Goal: Check status: Check status

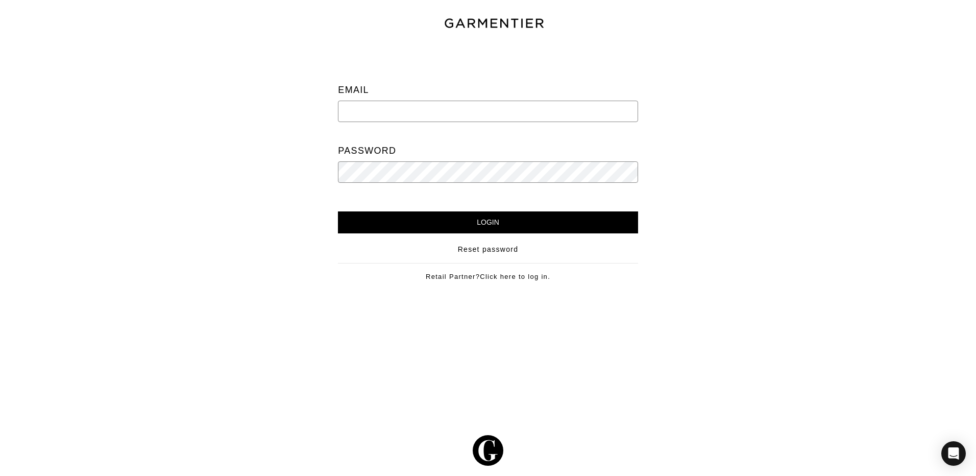
type input "Vince@garmentier.co"
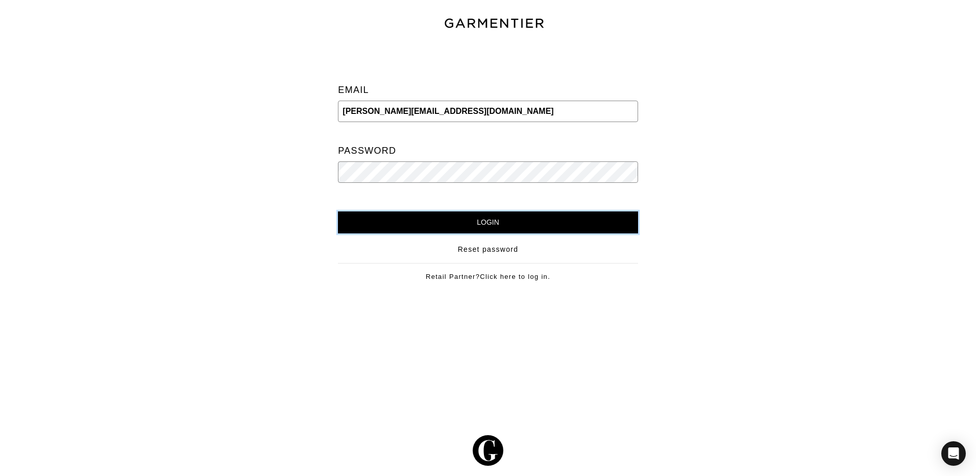
click at [537, 219] on input "Login" at bounding box center [487, 222] width 299 height 22
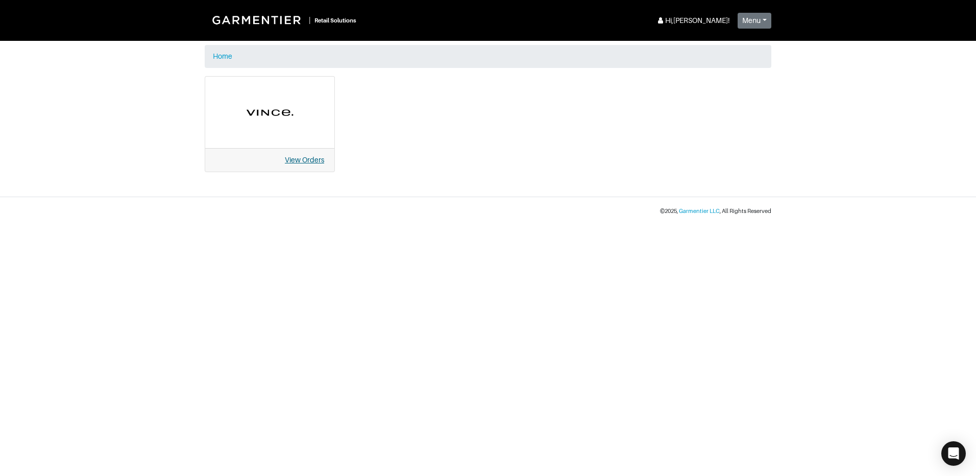
click at [312, 162] on link "View Orders" at bounding box center [304, 160] width 39 height 8
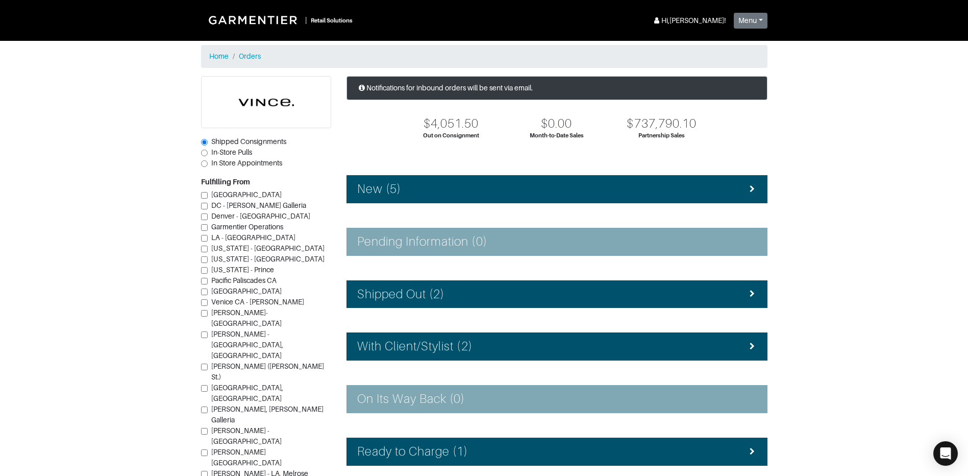
click at [222, 150] on span "In-Store Pulls" at bounding box center [231, 152] width 41 height 8
click at [208, 150] on input "In-Store Pulls" at bounding box center [204, 152] width 7 height 7
radio input "true"
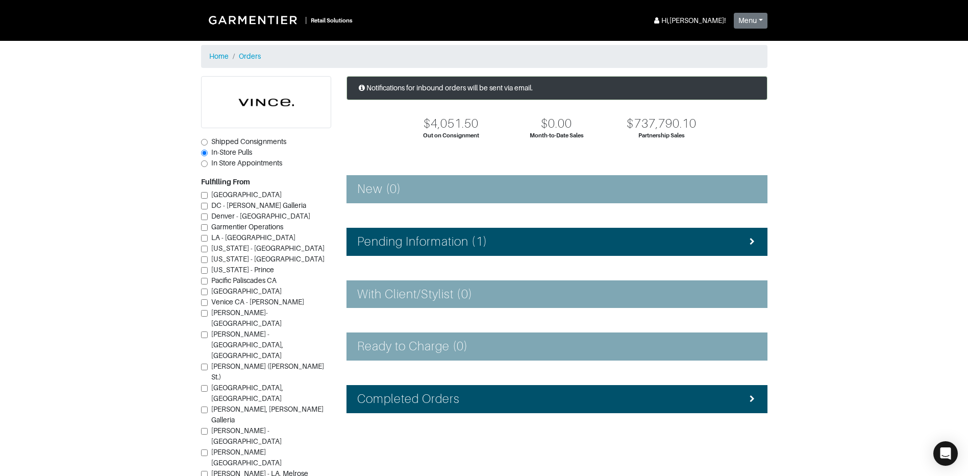
click at [245, 362] on span "Vince - Dallas (Knox St.)" at bounding box center [267, 371] width 113 height 19
click at [208, 363] on input "Vince - Dallas (Knox St.)" at bounding box center [204, 366] width 7 height 7
checkbox input "true"
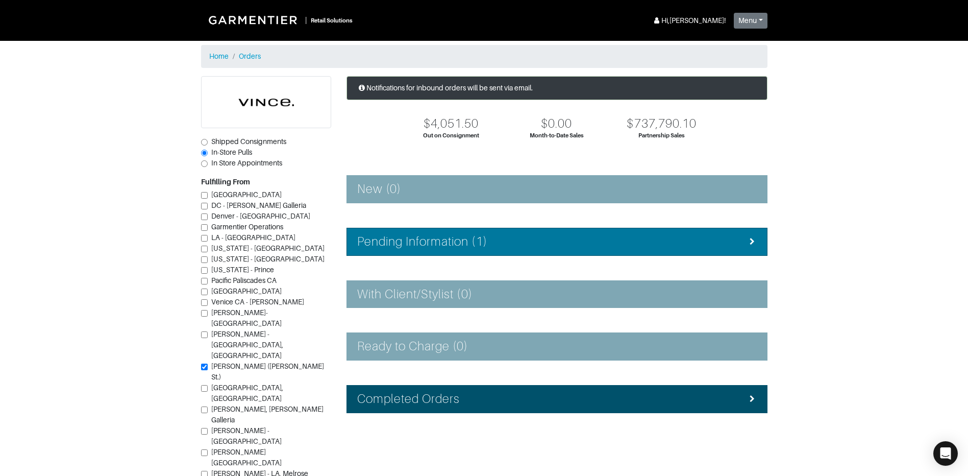
click at [536, 244] on div "Pending Information (1)" at bounding box center [556, 241] width 399 height 15
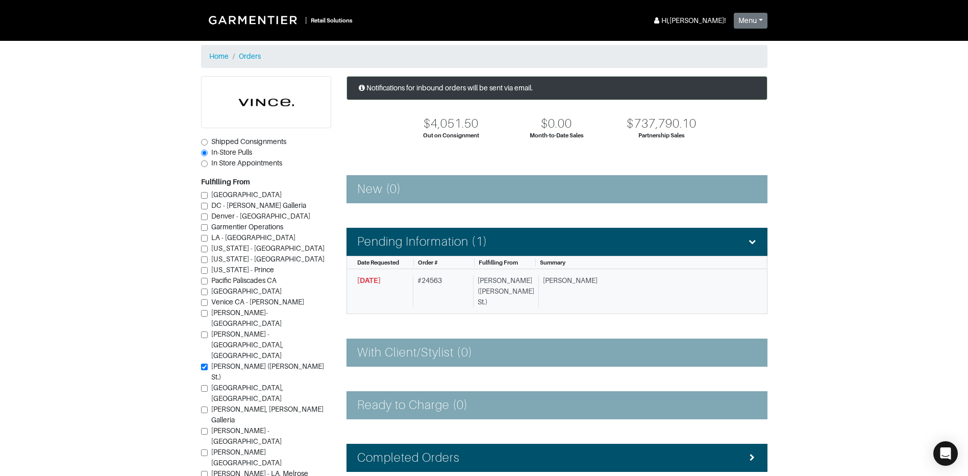
click at [558, 290] on div "Brad J." at bounding box center [643, 291] width 211 height 32
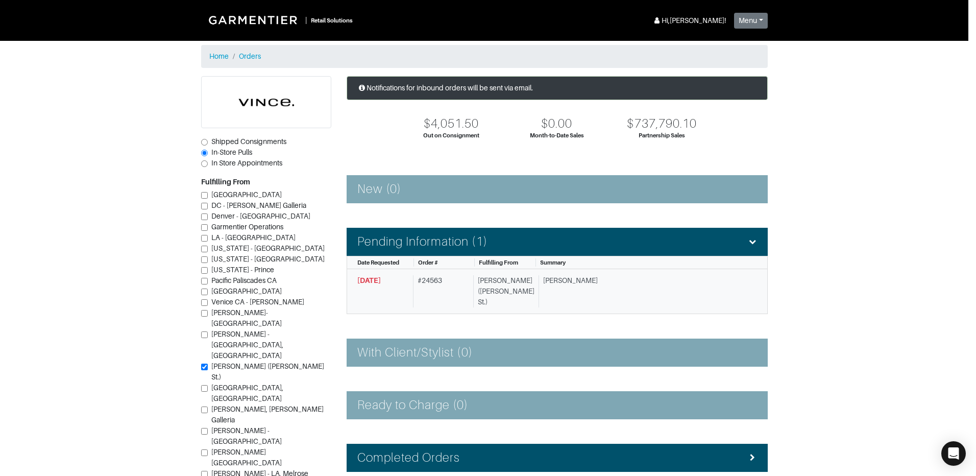
click at [558, 290] on div "Loading your Order Loading..." at bounding box center [488, 238] width 976 height 476
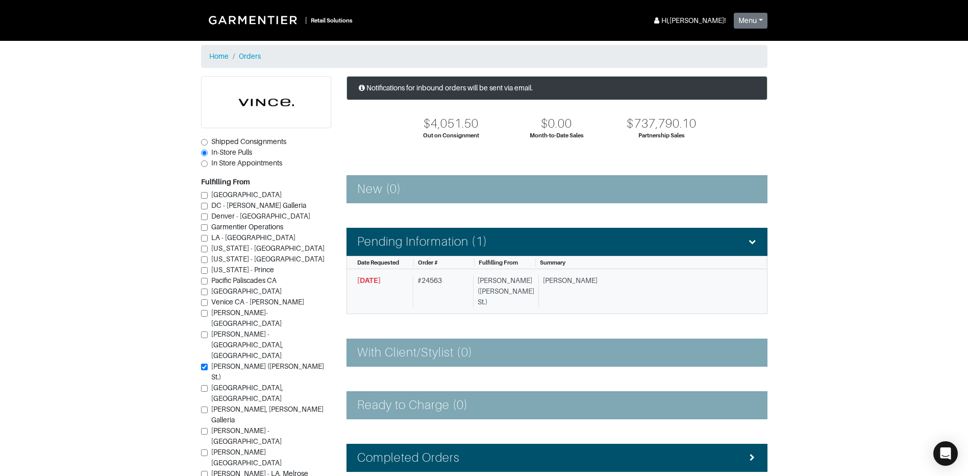
click at [459, 293] on div "# 24563" at bounding box center [441, 291] width 56 height 32
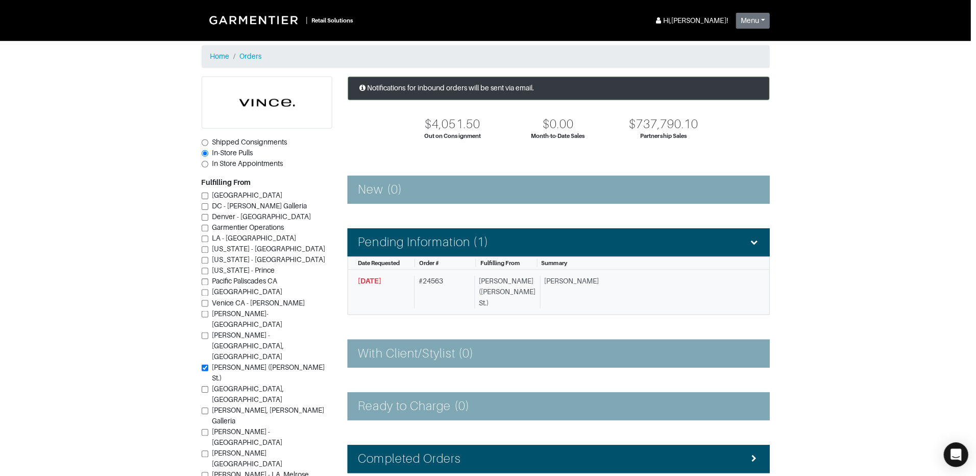
click at [459, 293] on div "Loading your Order Loading..." at bounding box center [488, 238] width 976 height 476
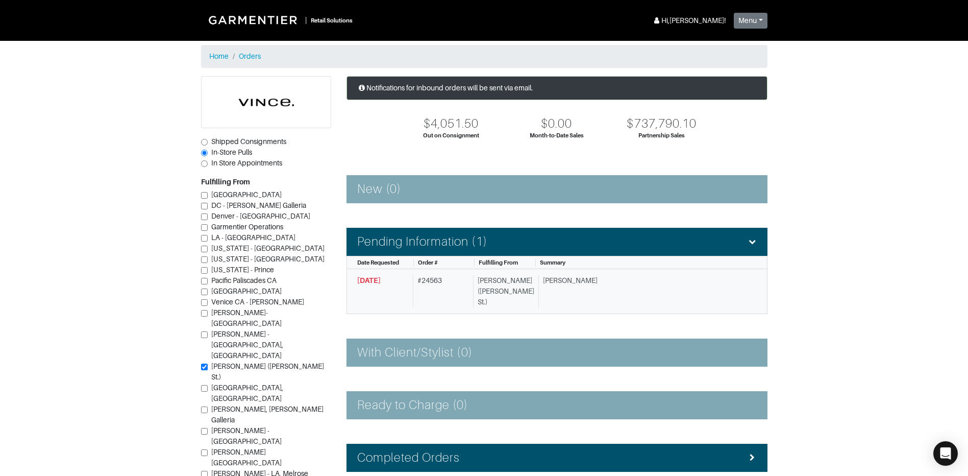
click at [459, 293] on div "# 24563" at bounding box center [441, 291] width 56 height 32
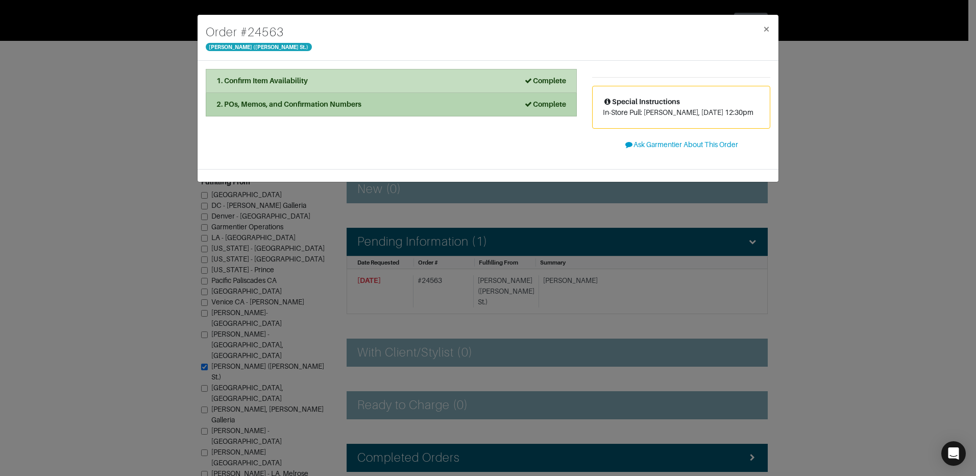
click at [557, 108] on strong "Complete" at bounding box center [544, 104] width 42 height 8
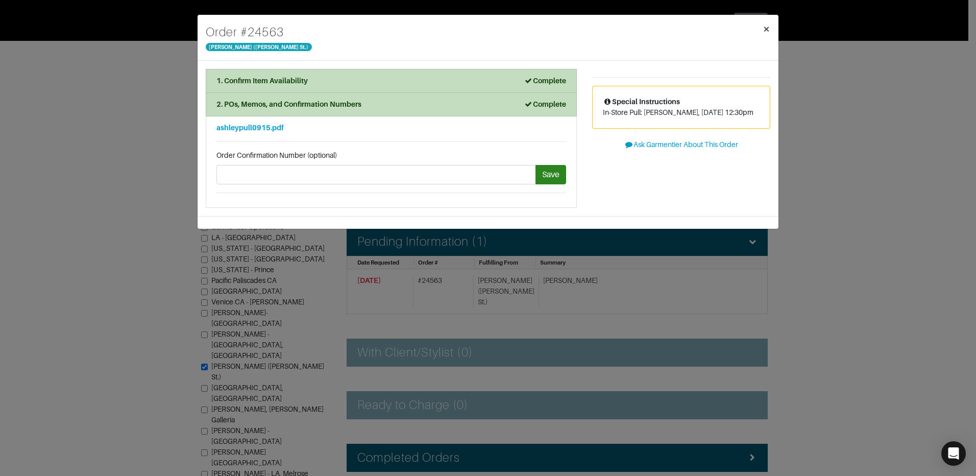
click at [769, 21] on button "×" at bounding box center [766, 29] width 24 height 29
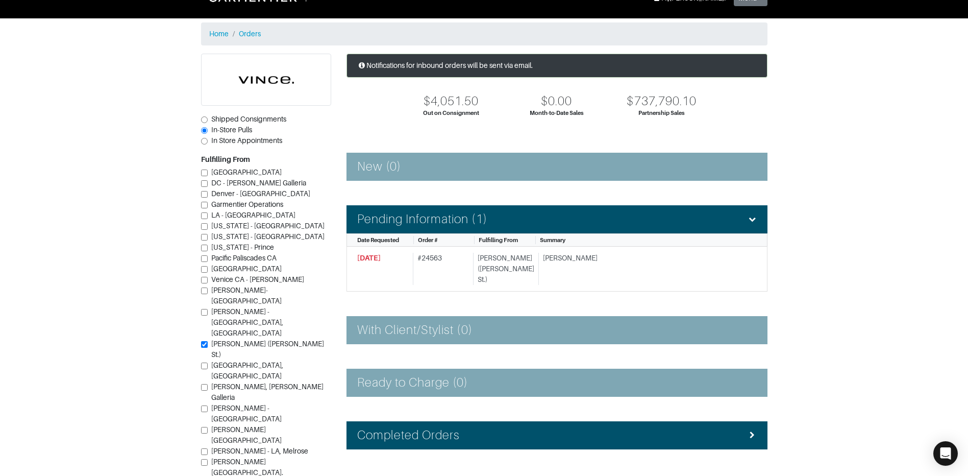
scroll to position [49, 0]
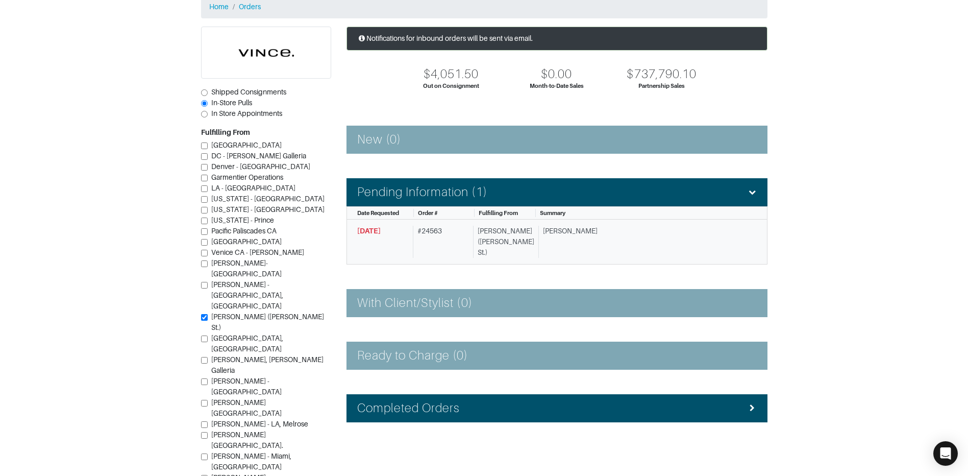
click at [611, 236] on div "Brad J." at bounding box center [643, 242] width 211 height 32
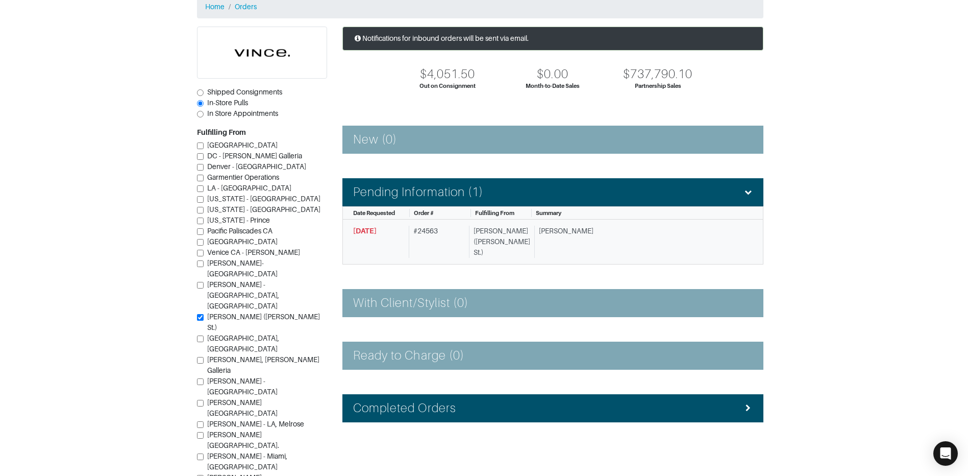
click at [611, 236] on div "Order # 24563 Vince - Dallas (Knox St.) × 1. Confirm Item Availability Complete…" at bounding box center [484, 238] width 968 height 476
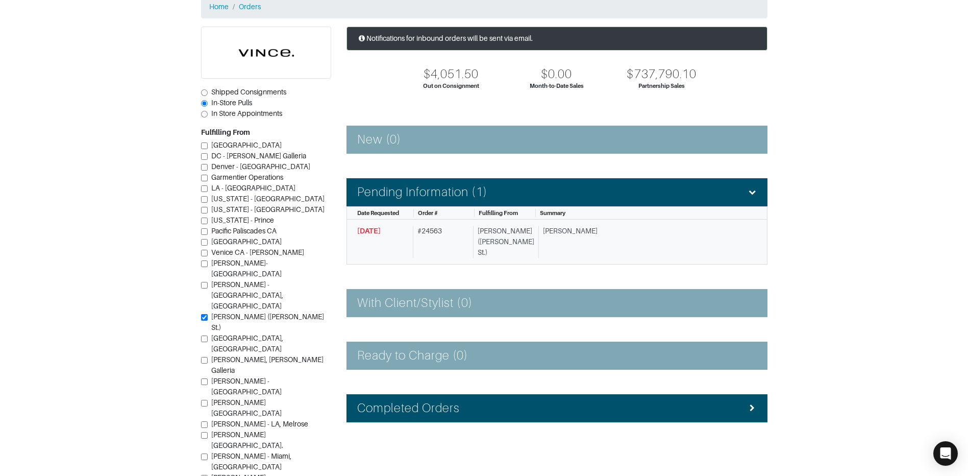
click at [451, 242] on div "# 24563" at bounding box center [441, 242] width 56 height 32
click at [439, 244] on div "# 24563" at bounding box center [441, 242] width 56 height 32
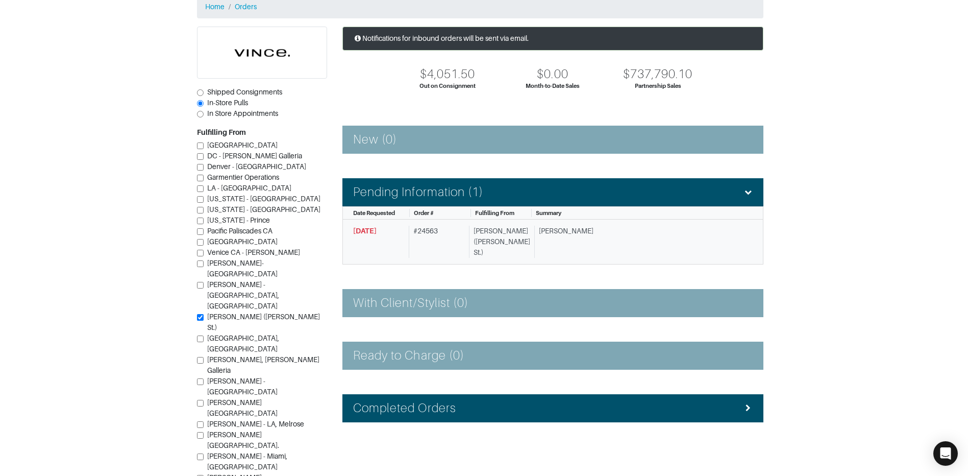
click at [439, 244] on div "Order # 24563 Vince - Dallas (Knox St.) × 1. Confirm Item Availability Complete…" at bounding box center [484, 238] width 968 height 476
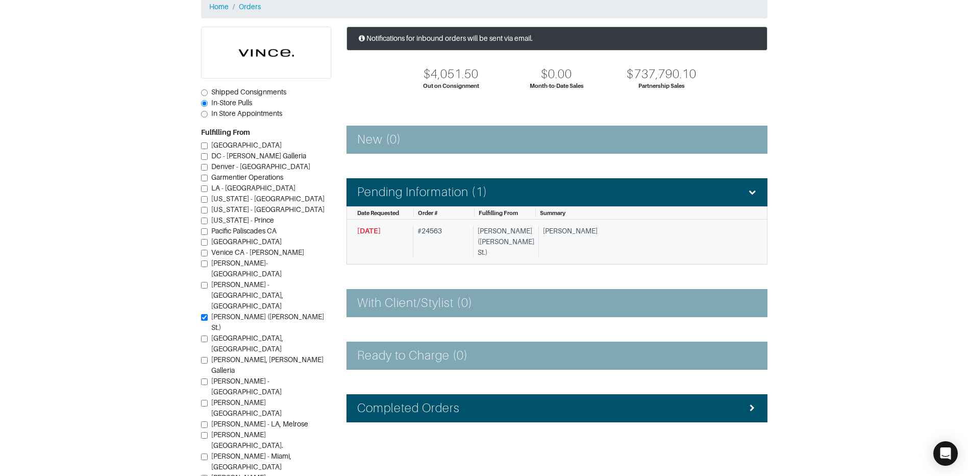
click at [439, 244] on div "# 24563" at bounding box center [441, 242] width 56 height 32
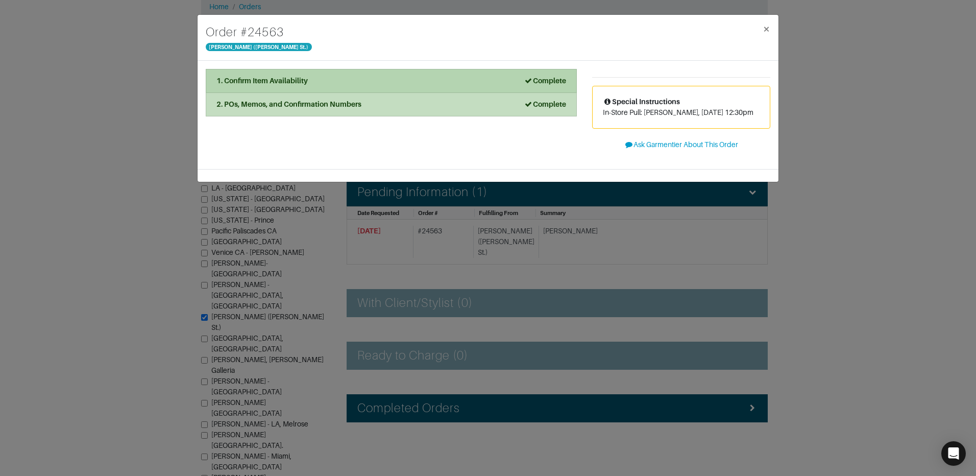
click at [488, 75] on li "1. Confirm Item Availability Complete" at bounding box center [391, 81] width 371 height 24
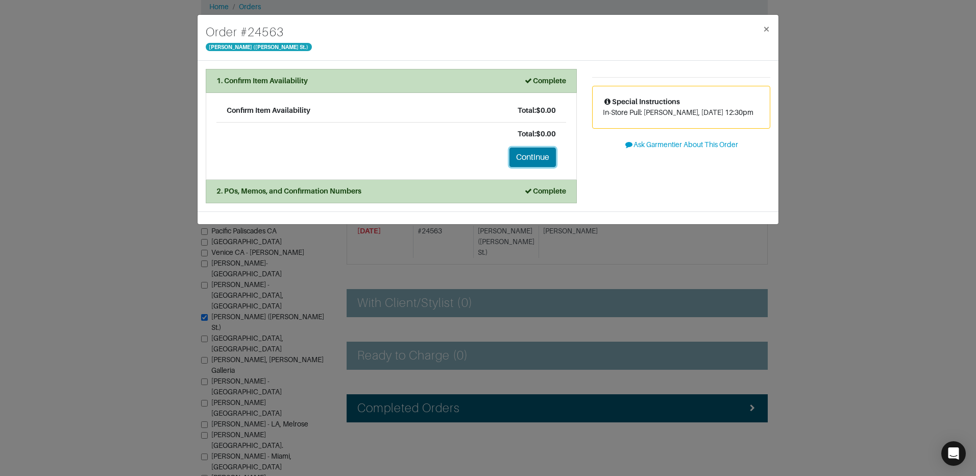
click at [531, 157] on button "Continue" at bounding box center [532, 156] width 46 height 19
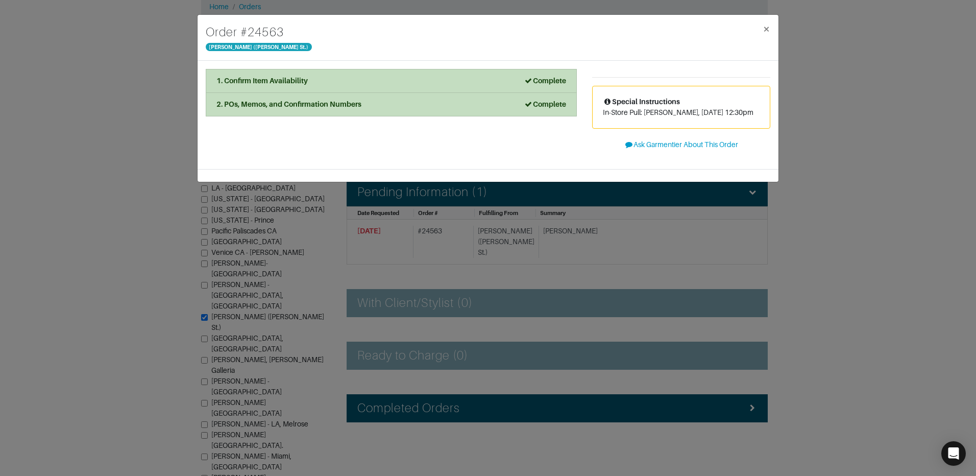
click at [485, 117] on div "1. Confirm Item Availability Complete Confirm Item Availability Total: $0.00 To…" at bounding box center [391, 115] width 386 height 92
click at [764, 28] on span "×" at bounding box center [766, 29] width 8 height 14
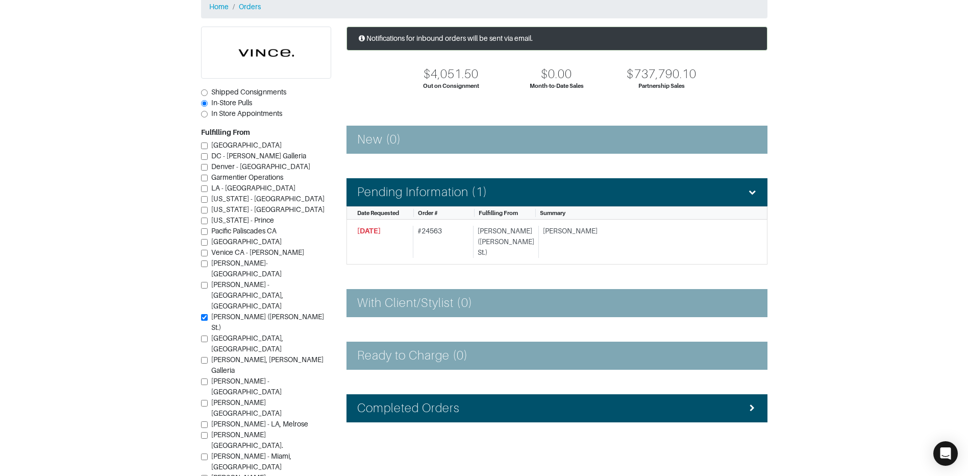
click at [205, 116] on input "In Store Appointments" at bounding box center [204, 114] width 7 height 7
radio input "true"
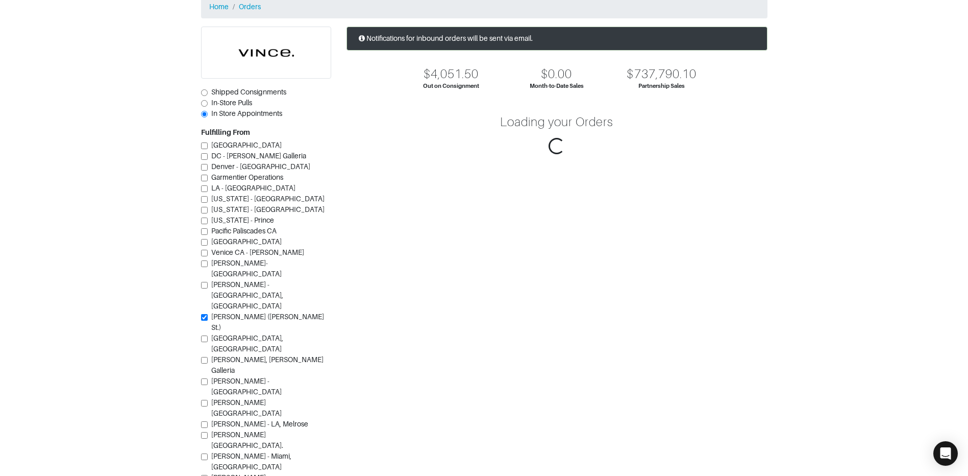
scroll to position [28, 0]
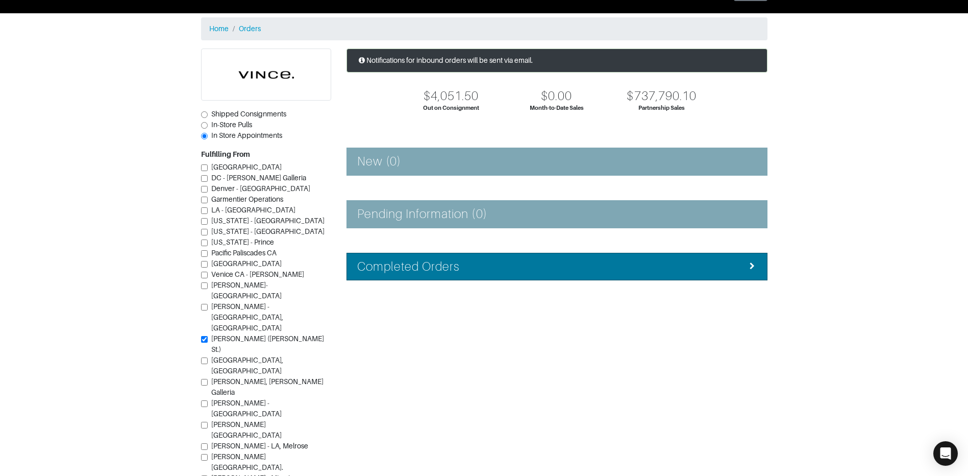
click at [679, 267] on div "Completed Orders" at bounding box center [556, 266] width 399 height 15
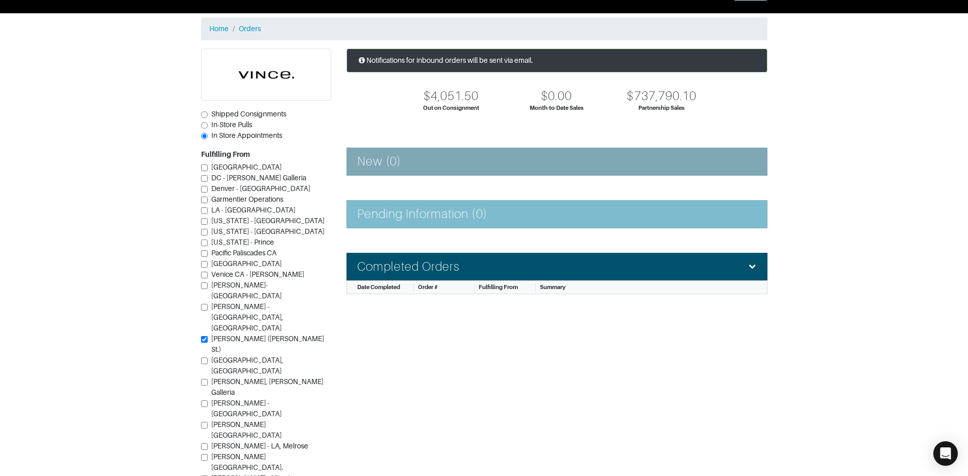
click at [510, 200] on li "Pending Information (0)" at bounding box center [556, 214] width 421 height 28
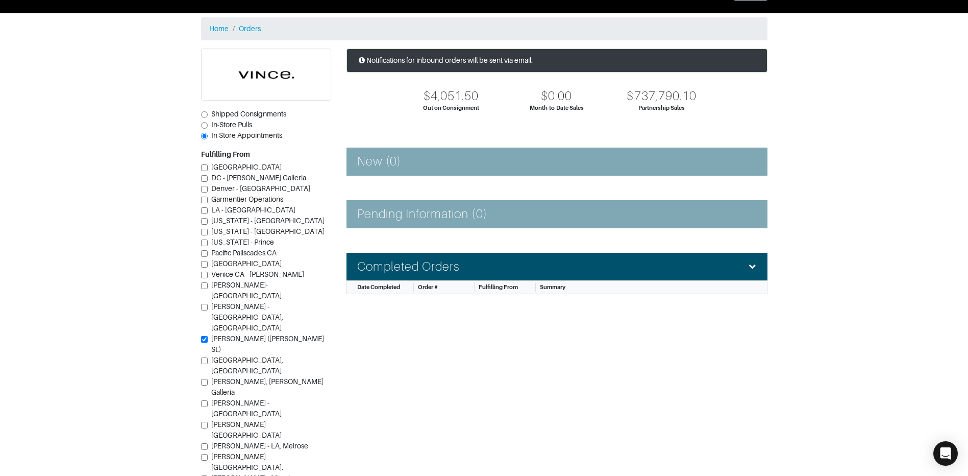
click at [229, 124] on span "In-Store Pulls" at bounding box center [231, 124] width 41 height 8
click at [208, 124] on input "In-Store Pulls" at bounding box center [204, 125] width 7 height 7
radio input "true"
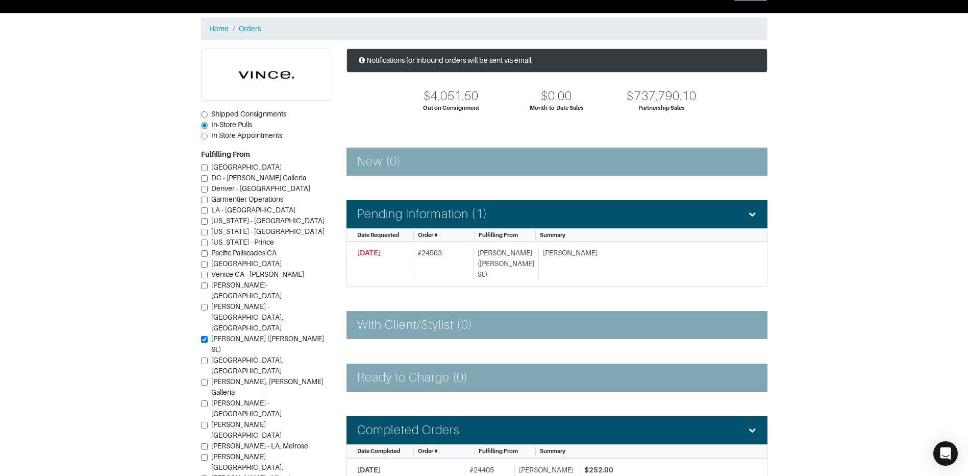
click at [613, 257] on div "Brad J." at bounding box center [643, 263] width 211 height 32
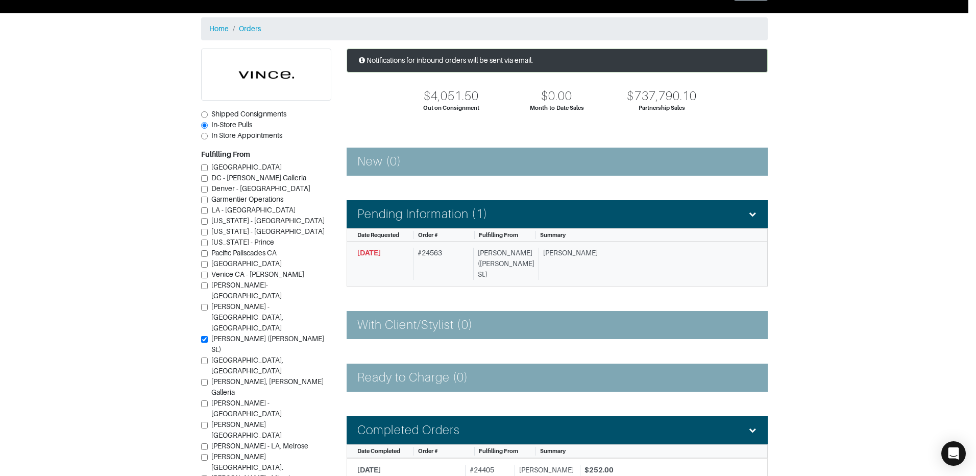
click at [613, 257] on div "Order # 24563 Vince - Dallas (Knox St.) × 1. Confirm Item Availability Complete…" at bounding box center [488, 238] width 976 height 476
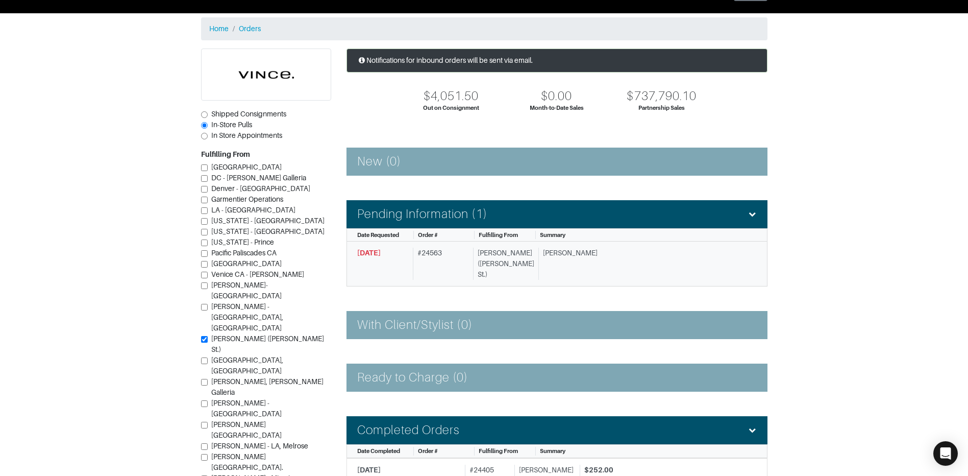
click at [613, 257] on div "Brad J." at bounding box center [643, 263] width 211 height 32
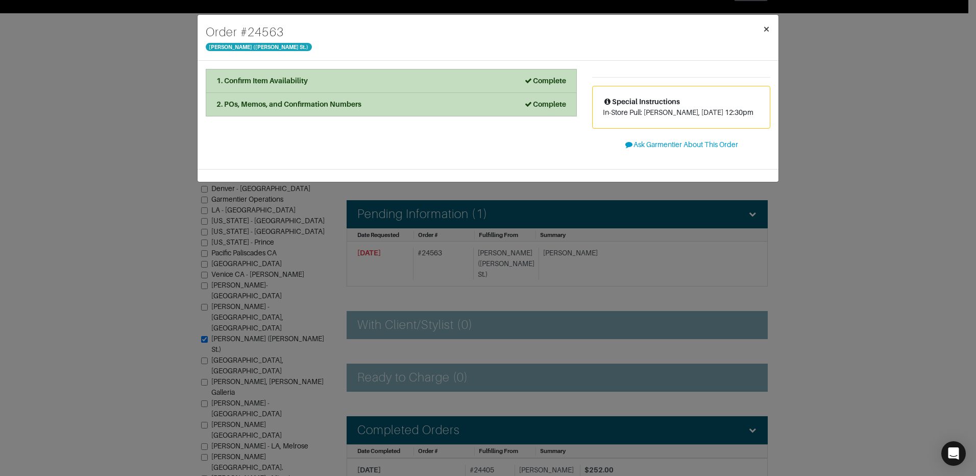
click at [762, 28] on span "×" at bounding box center [766, 29] width 8 height 14
